Goal: Information Seeking & Learning: Get advice/opinions

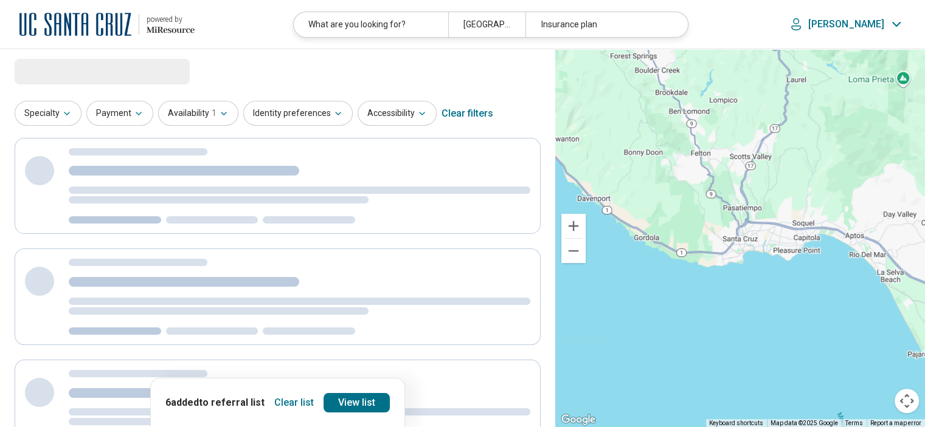
select select "********"
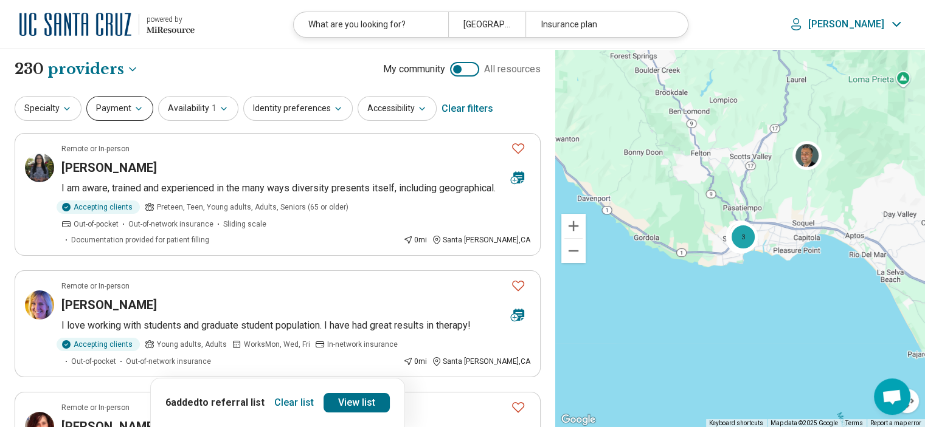
click at [118, 109] on button "Payment" at bounding box center [119, 108] width 67 height 25
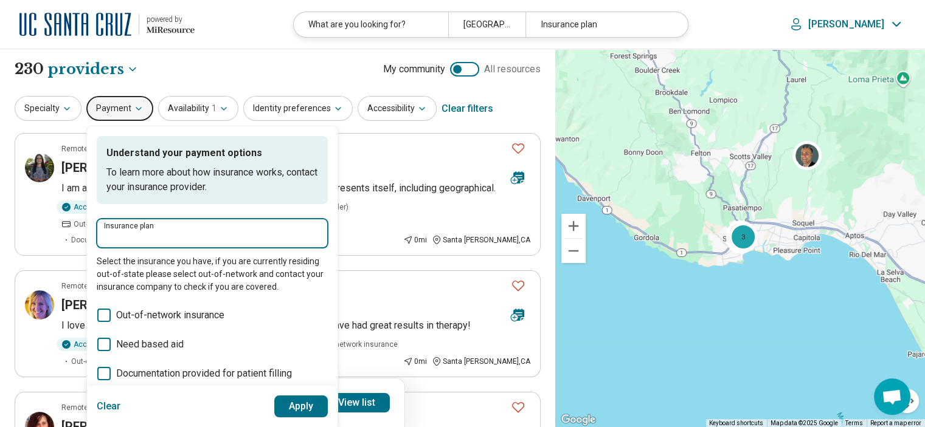
click at [159, 232] on input "Insurance plan" at bounding box center [212, 237] width 216 height 15
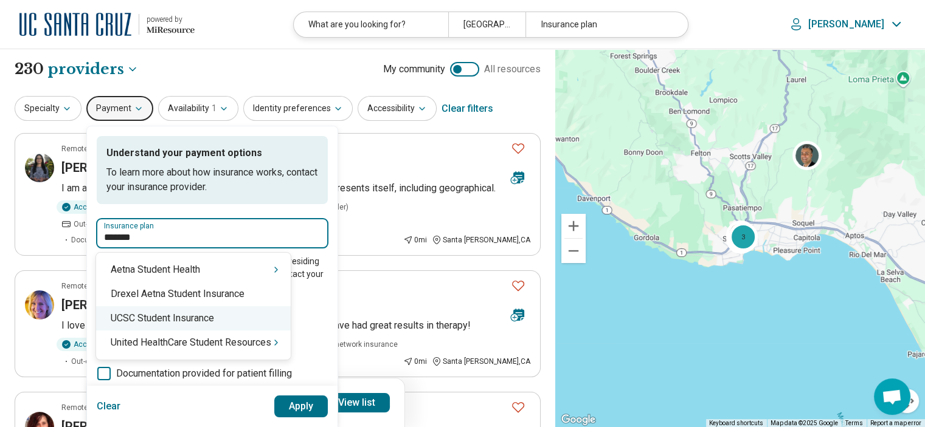
click at [175, 322] on div "UCSC Student Insurance" at bounding box center [193, 318] width 195 height 24
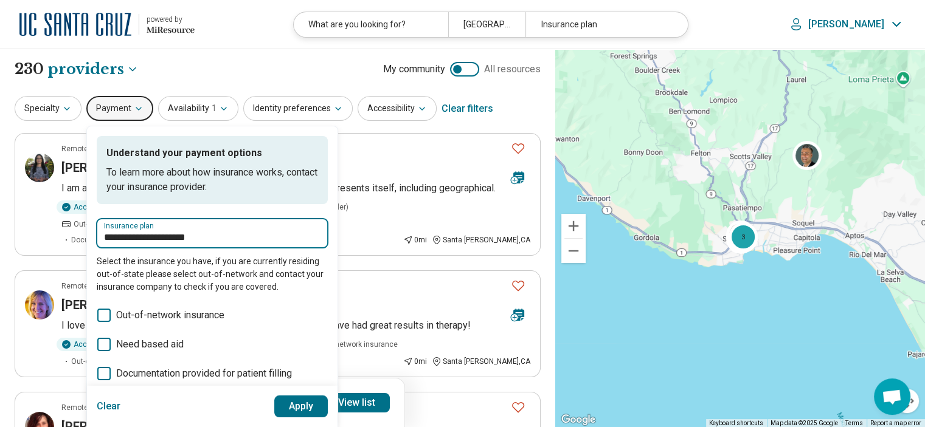
type input "**********"
click at [288, 404] on button "Apply" at bounding box center [301, 407] width 54 height 22
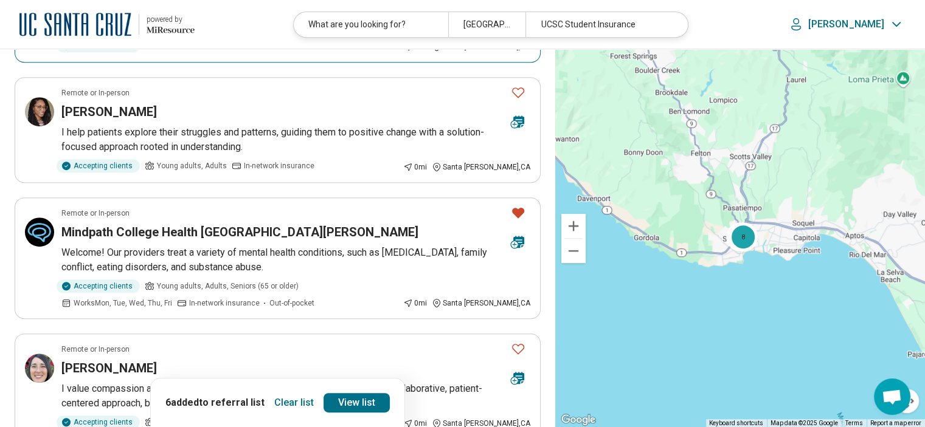
scroll to position [561, 0]
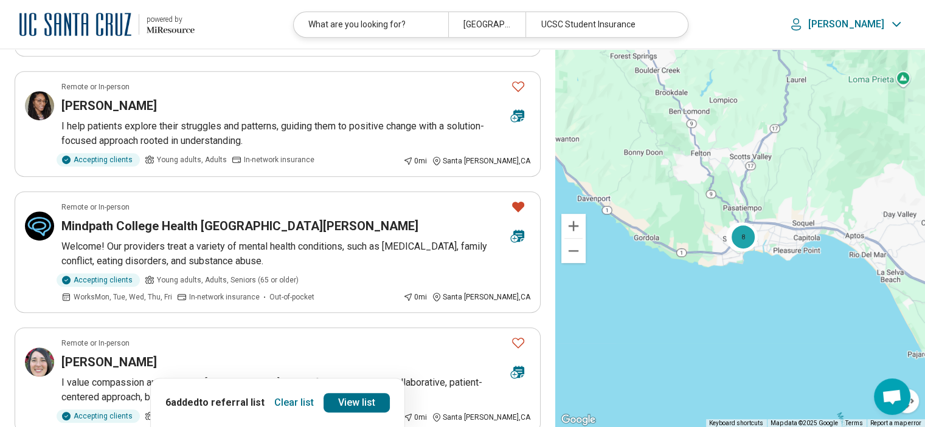
click at [297, 403] on button "Clear list" at bounding box center [293, 402] width 49 height 19
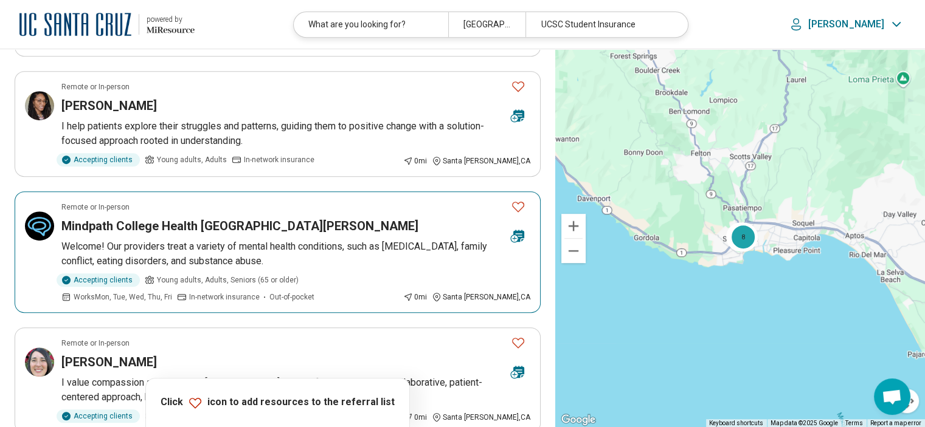
click at [516, 202] on icon "Favorite" at bounding box center [518, 207] width 12 height 10
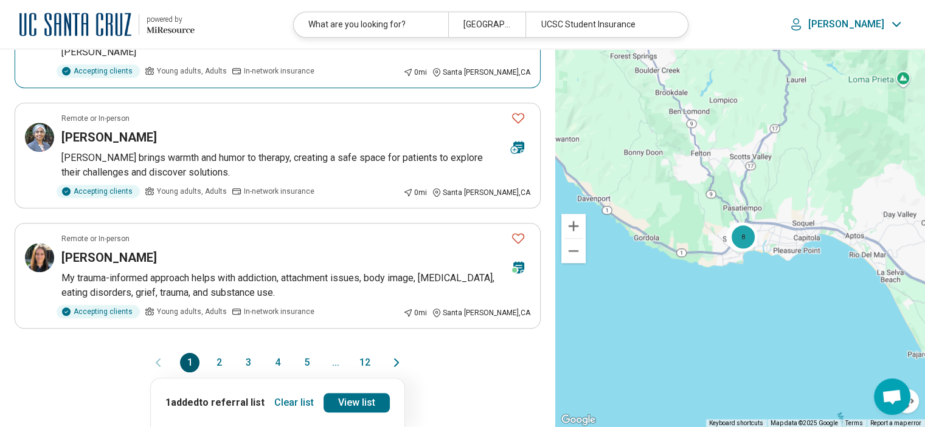
scroll to position [1028, 0]
click at [217, 352] on button "2" at bounding box center [218, 361] width 19 height 19
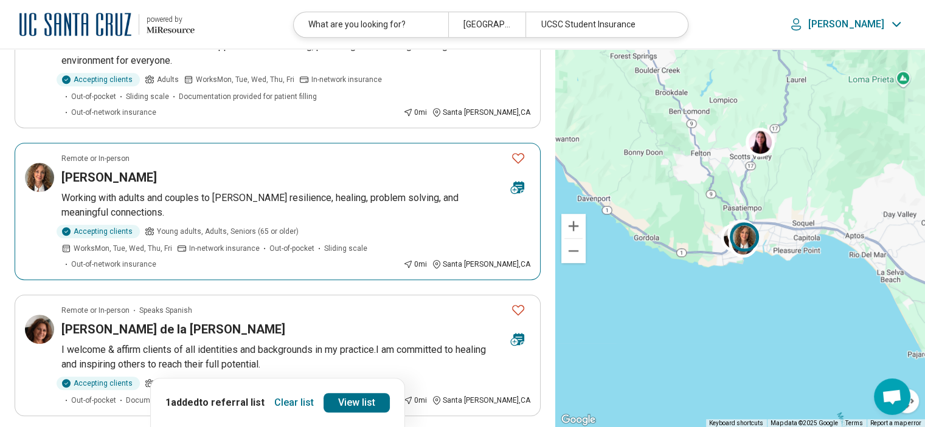
scroll to position [798, 0]
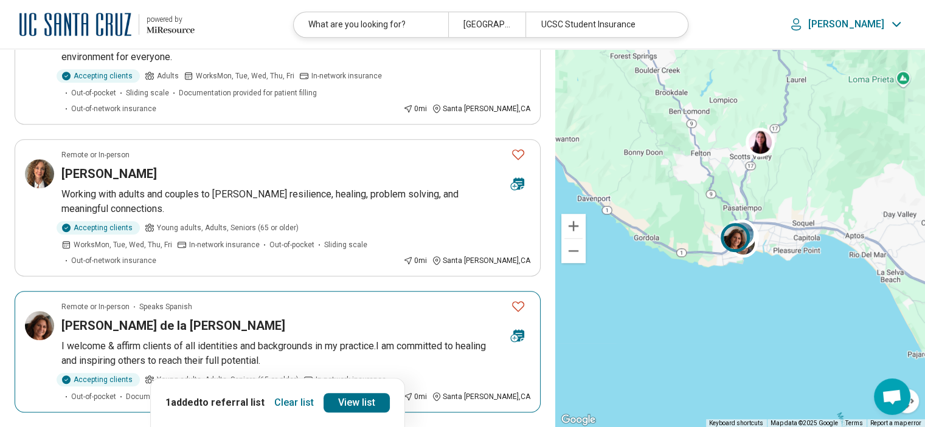
click at [515, 299] on icon "Favorite" at bounding box center [518, 306] width 15 height 15
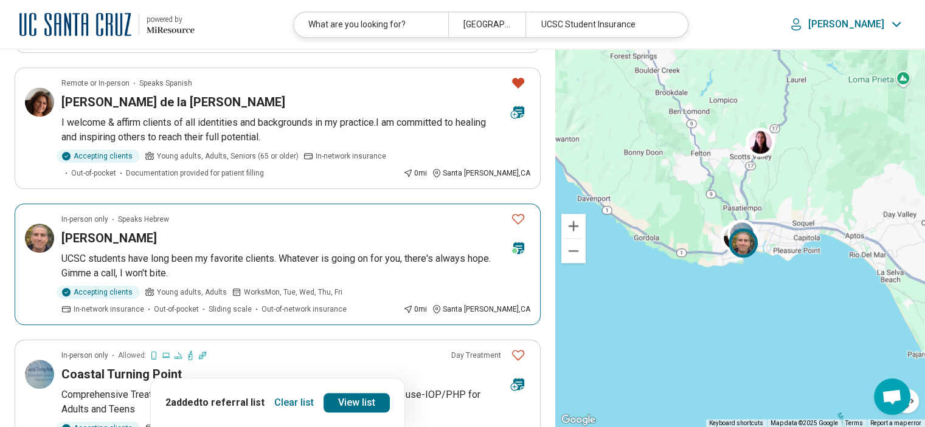
scroll to position [1028, 0]
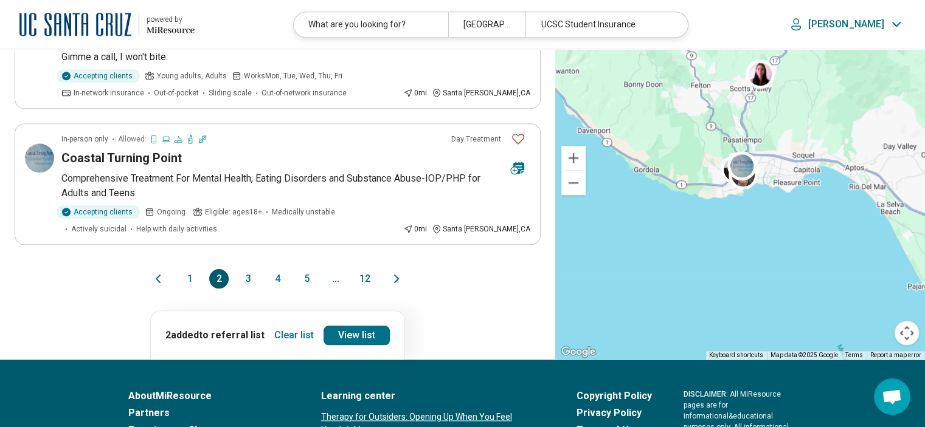
click at [248, 269] on button "3" at bounding box center [247, 278] width 19 height 19
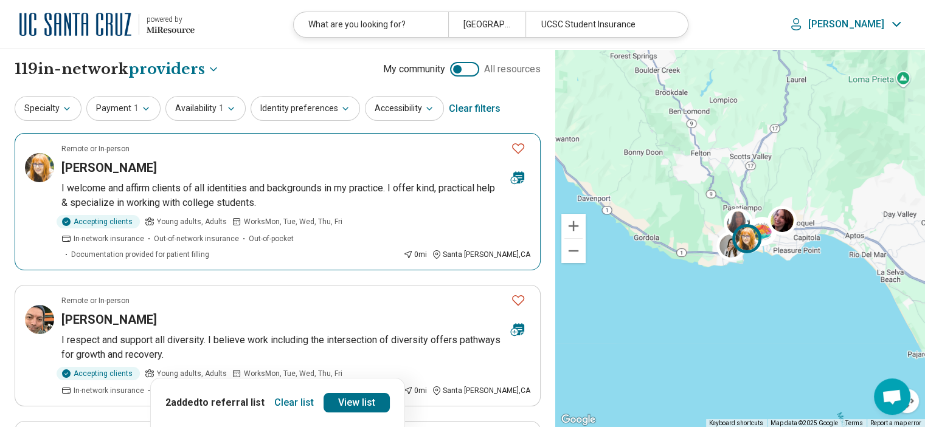
scroll to position [0, 0]
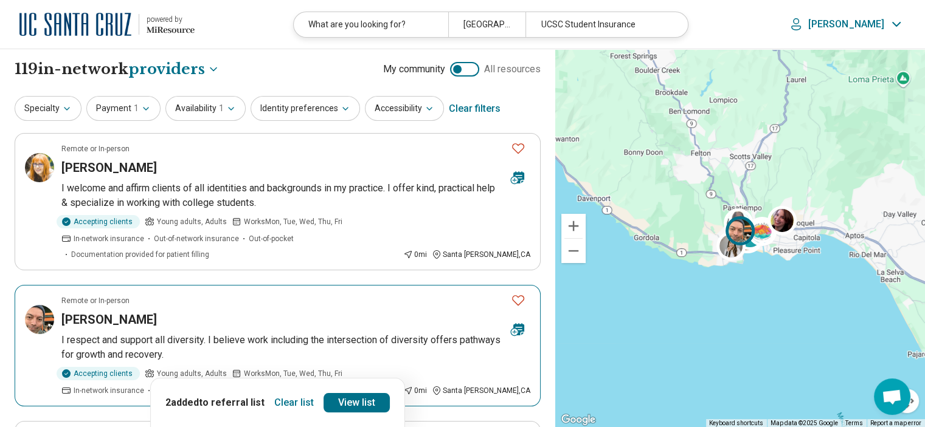
click at [153, 311] on h3 "[PERSON_NAME]" at bounding box center [108, 319] width 95 height 17
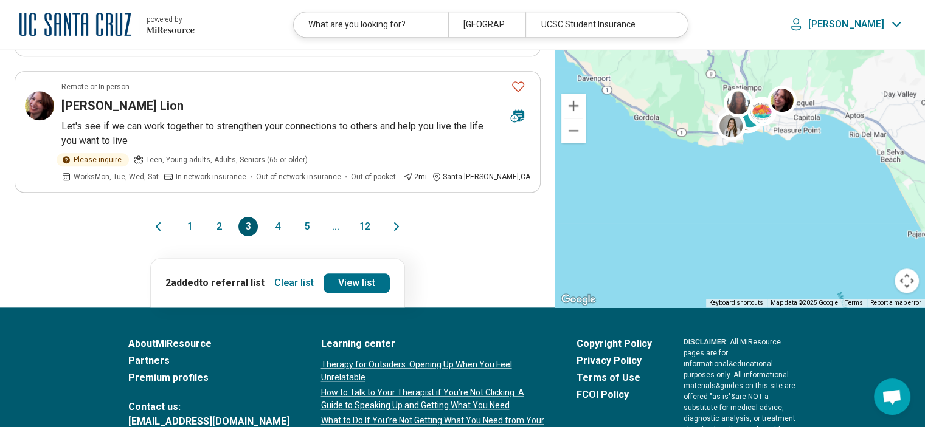
scroll to position [1376, 0]
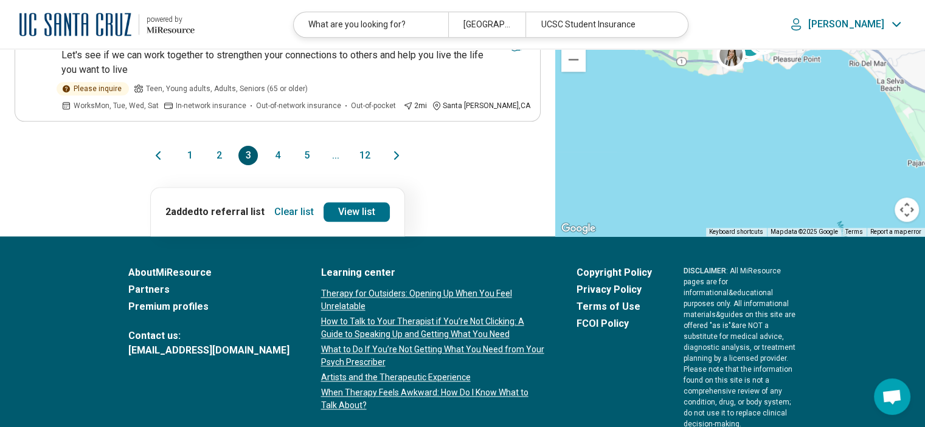
click at [276, 146] on button "4" at bounding box center [277, 155] width 19 height 19
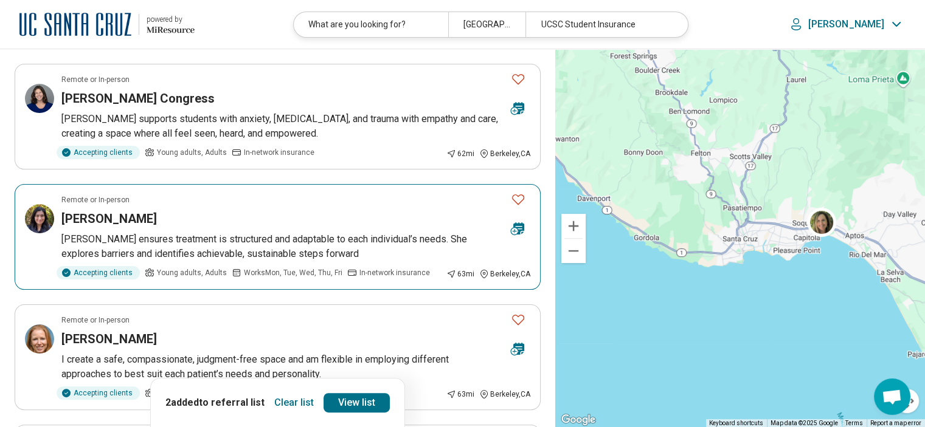
scroll to position [221, 0]
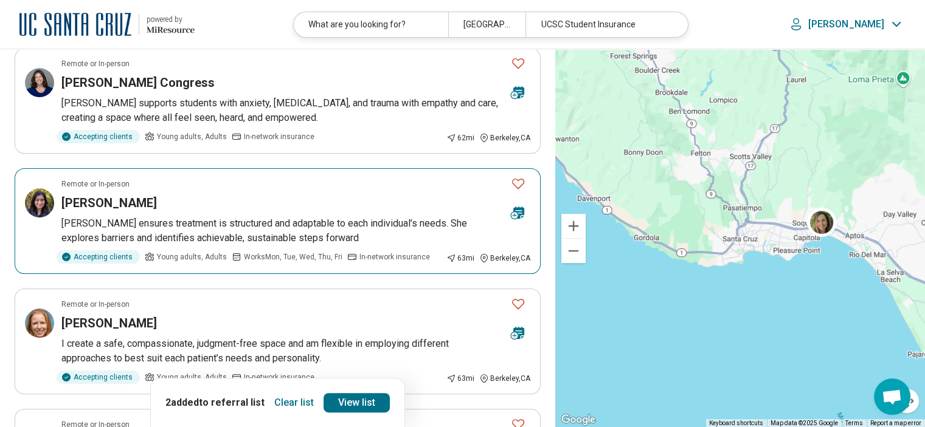
drag, startPoint x: 104, startPoint y: 199, endPoint x: 74, endPoint y: 193, distance: 30.4
click at [74, 193] on article "Remote or In-person [PERSON_NAME] [PERSON_NAME] ensures treatment is structured…" at bounding box center [278, 221] width 526 height 106
click at [516, 182] on icon "Favorite" at bounding box center [518, 183] width 15 height 15
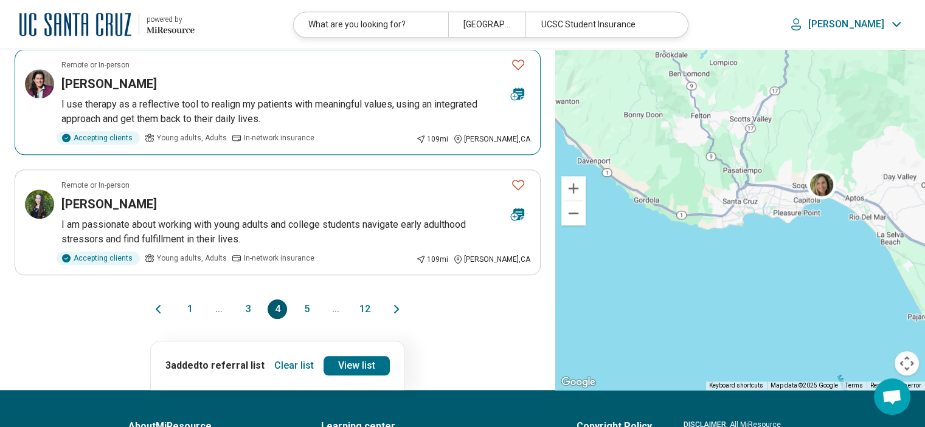
scroll to position [1065, 0]
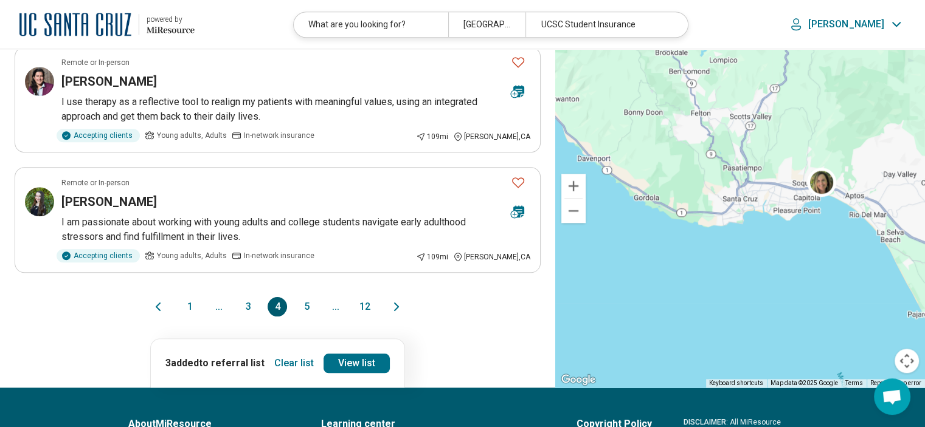
click at [305, 305] on button "5" at bounding box center [306, 306] width 19 height 19
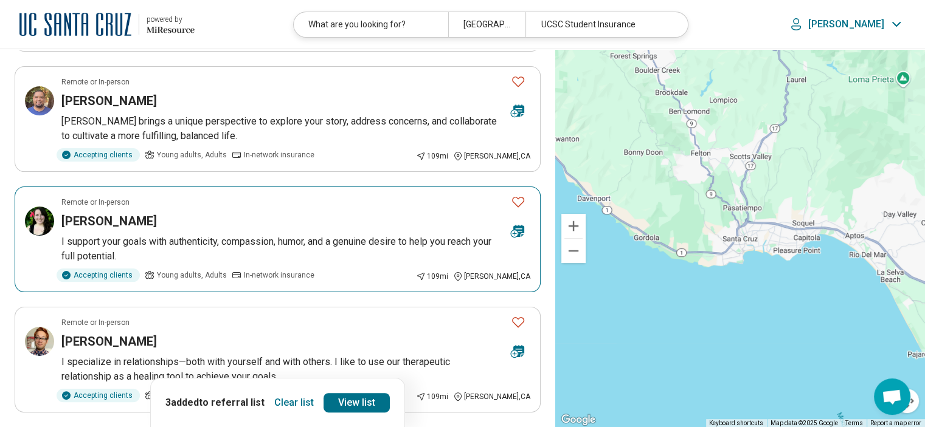
scroll to position [135, 0]
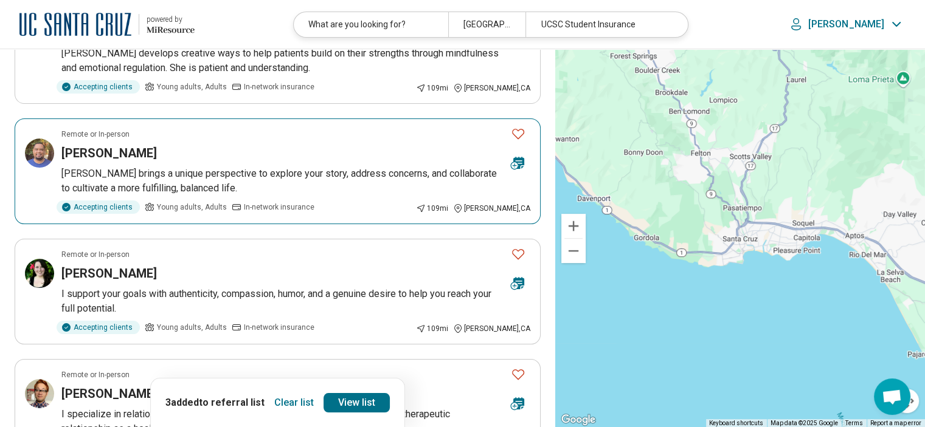
click at [518, 135] on icon "Favorite" at bounding box center [518, 133] width 15 height 15
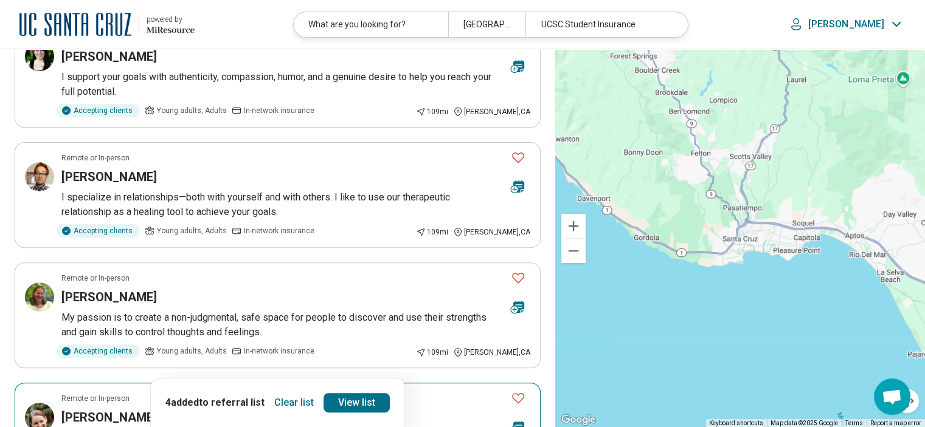
scroll to position [351, 0]
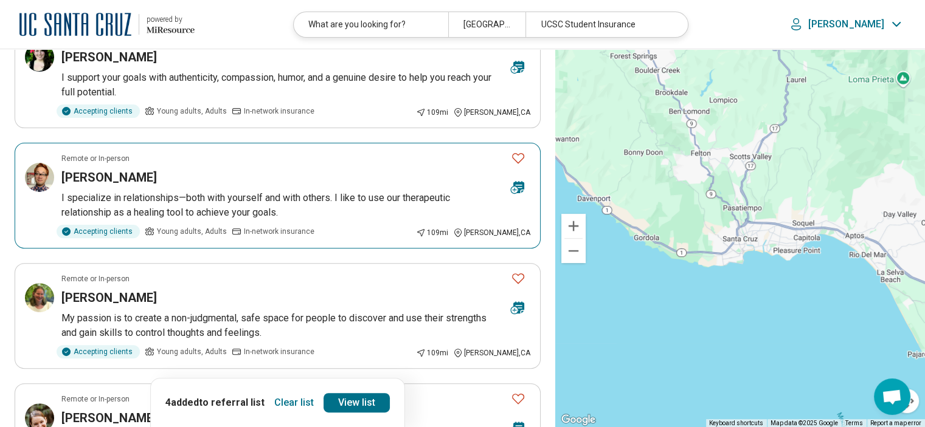
click at [105, 174] on h3 "[PERSON_NAME]" at bounding box center [108, 177] width 95 height 17
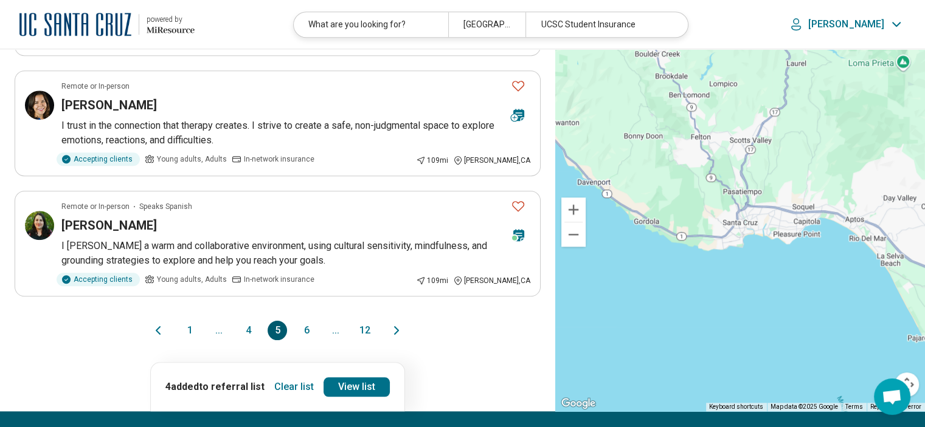
scroll to position [1243, 0]
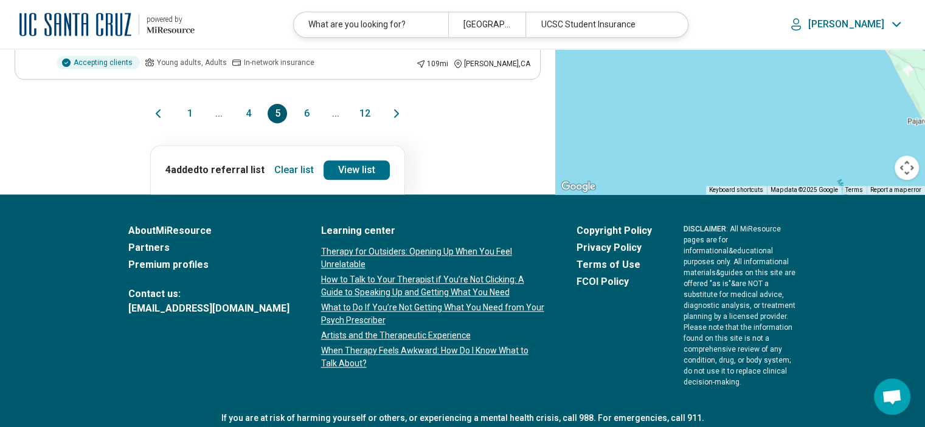
click at [196, 110] on button "1" at bounding box center [189, 113] width 19 height 19
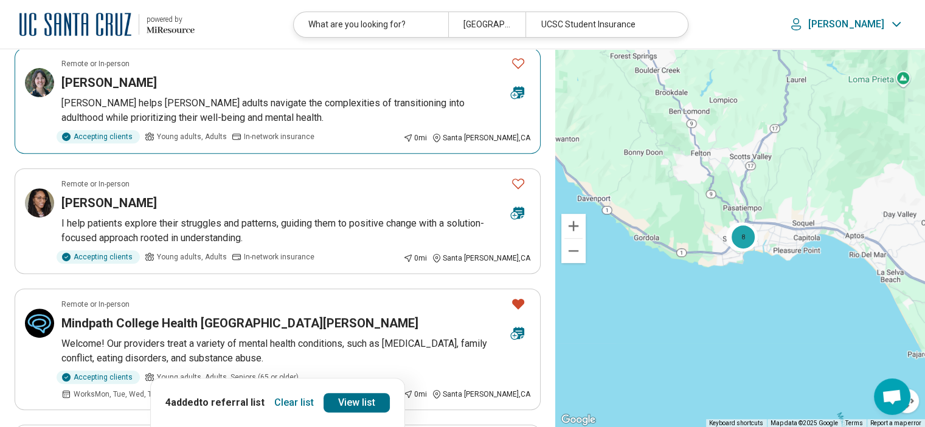
scroll to position [465, 0]
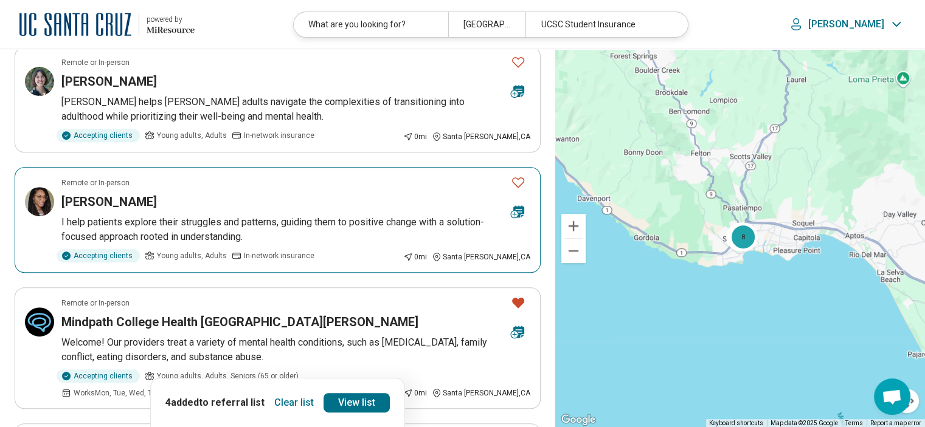
click at [516, 179] on icon "Favorite" at bounding box center [518, 182] width 15 height 15
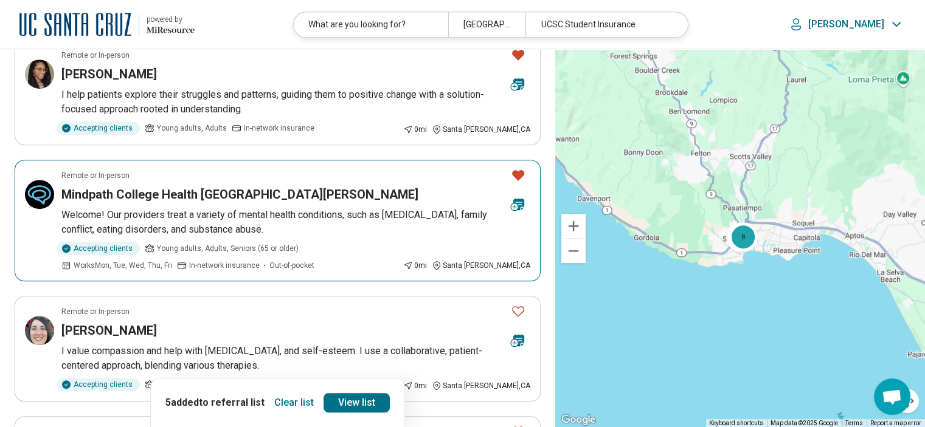
scroll to position [581, 0]
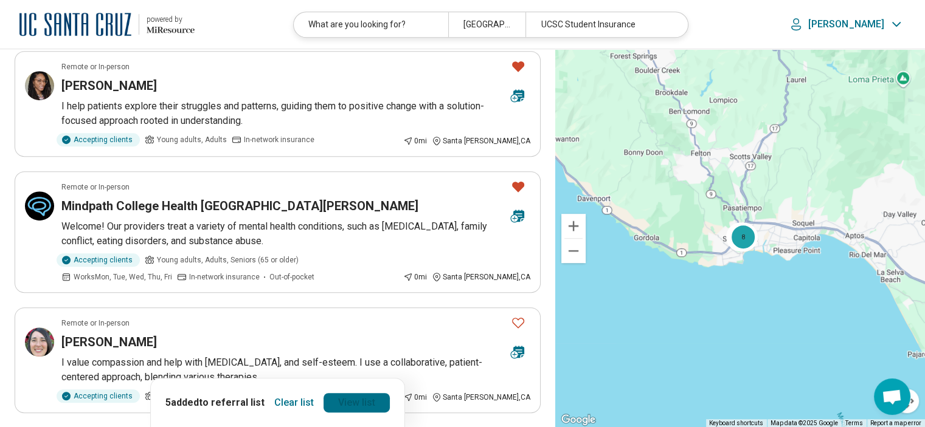
click at [345, 401] on link "View list" at bounding box center [357, 402] width 66 height 19
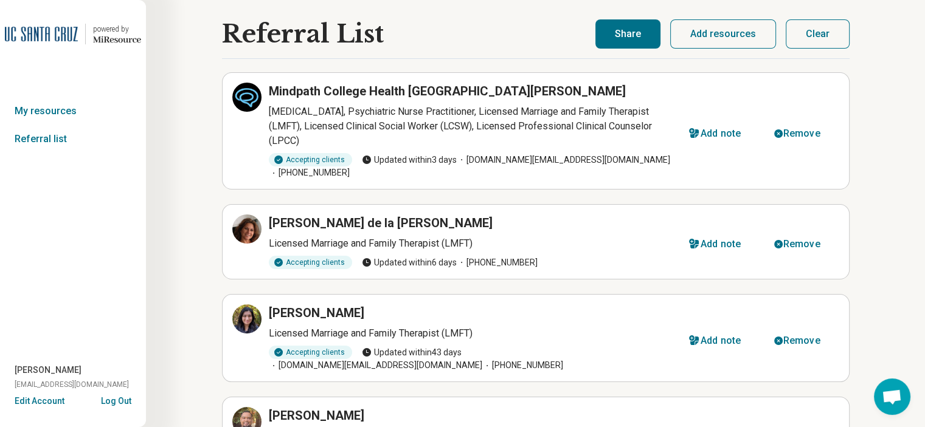
click at [625, 35] on button "Share" at bounding box center [627, 33] width 65 height 29
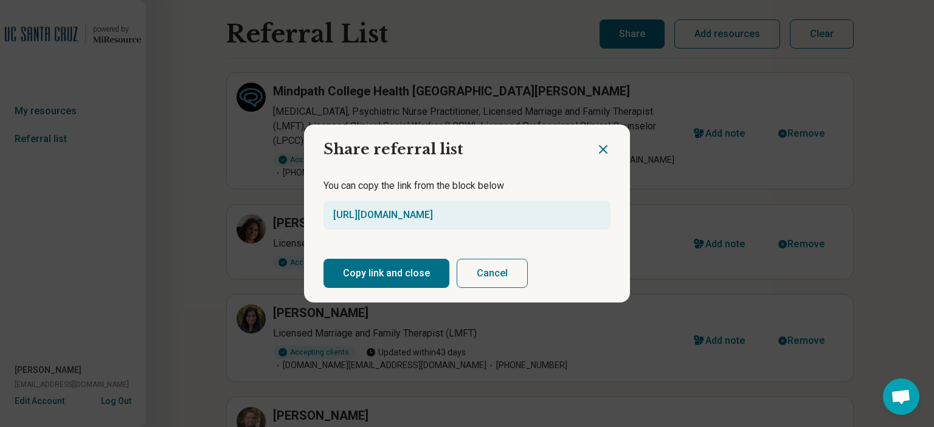
click at [337, 274] on button "Copy link and close" at bounding box center [387, 273] width 126 height 29
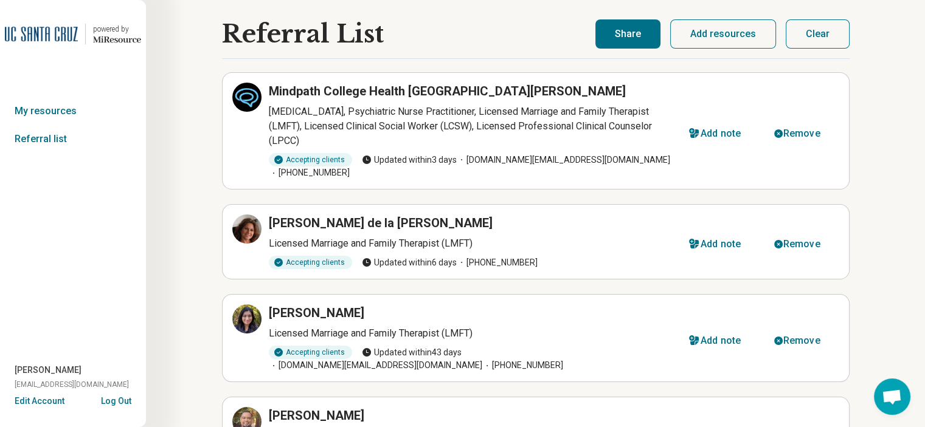
click at [629, 33] on button "Share" at bounding box center [627, 33] width 65 height 29
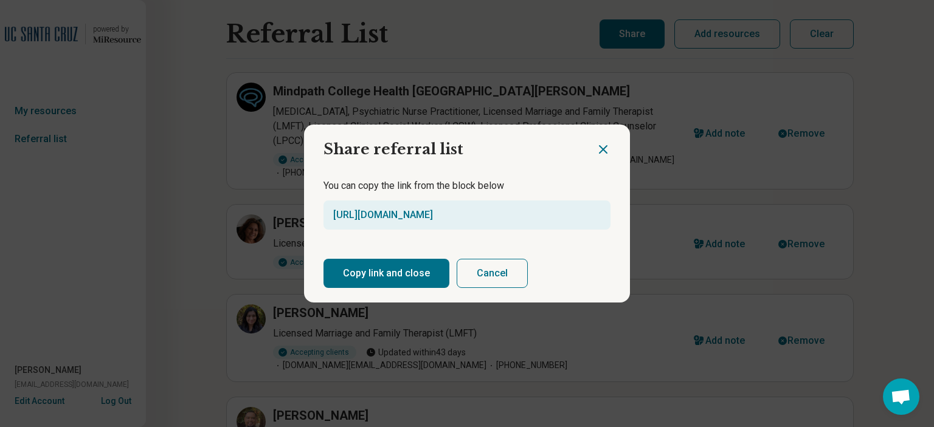
click at [379, 266] on button "Copy link and close" at bounding box center [387, 273] width 126 height 29
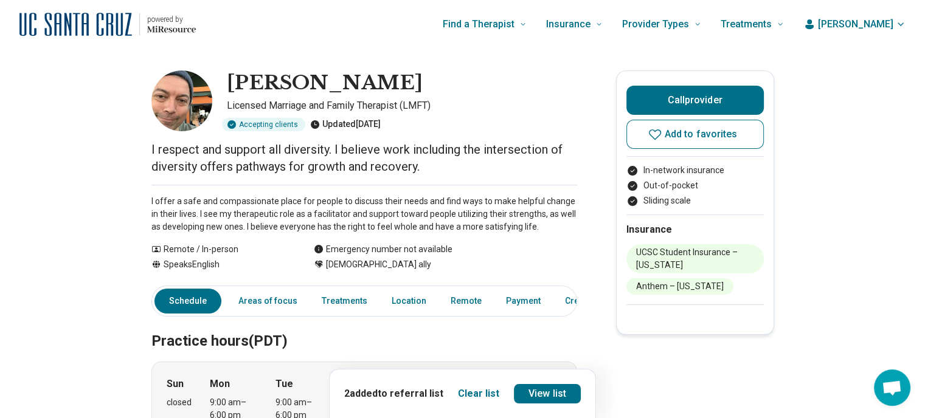
drag, startPoint x: 496, startPoint y: 85, endPoint x: 237, endPoint y: 57, distance: 259.9
copy h1 "[PERSON_NAME]"
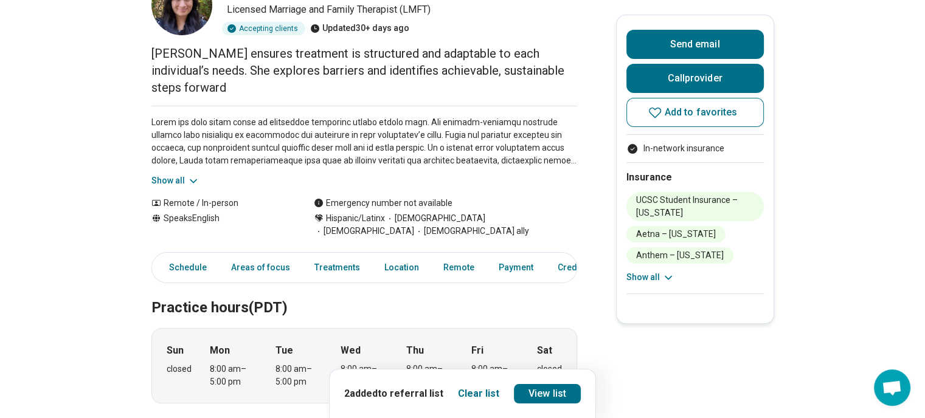
scroll to position [106, 0]
